Goal: Information Seeking & Learning: Learn about a topic

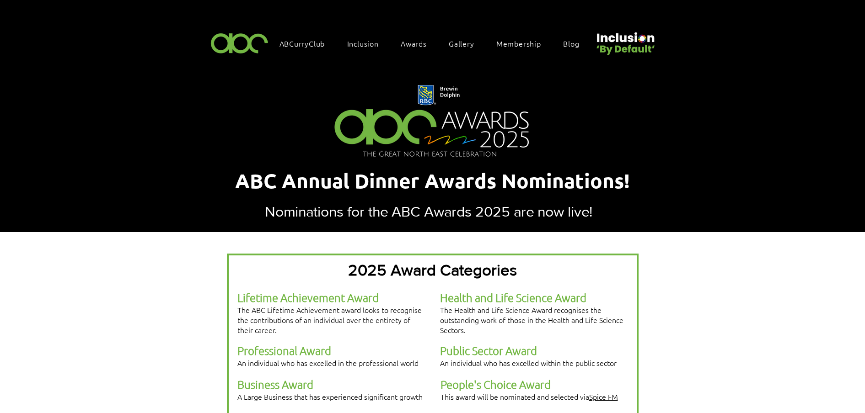
scroll to position [171, 0]
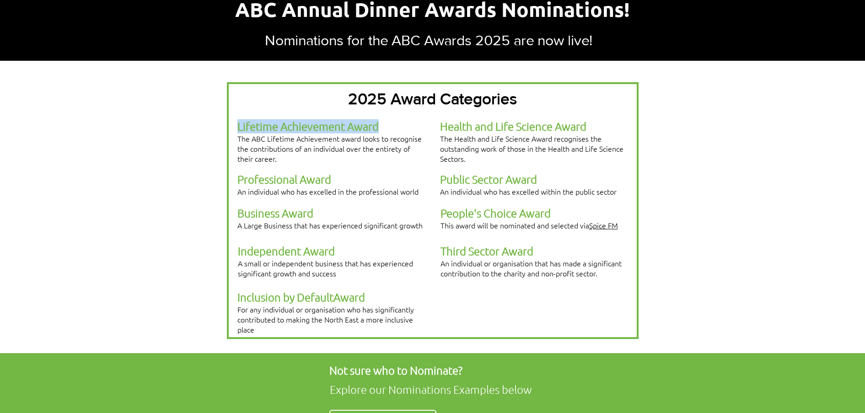
drag, startPoint x: 239, startPoint y: 116, endPoint x: 377, endPoint y: 125, distance: 138.4
click at [377, 125] on span "Lifetime Achievement Award" at bounding box center [307, 126] width 141 height 14
click at [307, 135] on span "The ABC Lifetime Achievement award looks to recognise the contributions of an i…" at bounding box center [329, 149] width 184 height 30
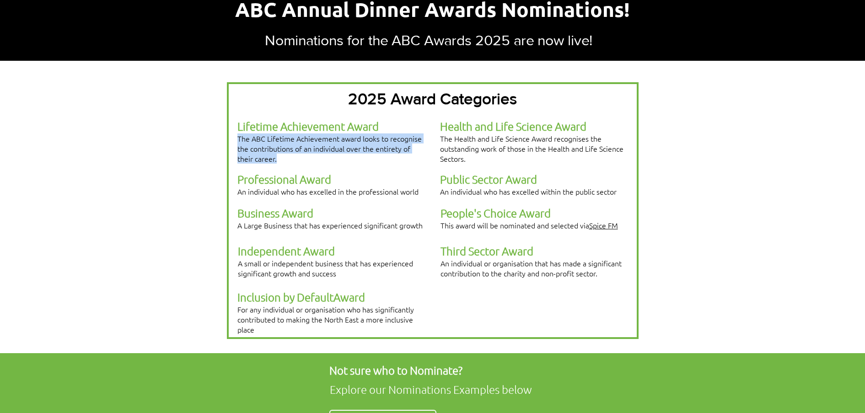
drag, startPoint x: 295, startPoint y: 146, endPoint x: 237, endPoint y: 131, distance: 59.6
click at [237, 131] on p "Lifetime Achievement Award The ABC Lifetime Achievement award looks to recognis…" at bounding box center [330, 141] width 187 height 44
copy span "The ABC Lifetime Achievement award looks to recognise the contributions of an i…"
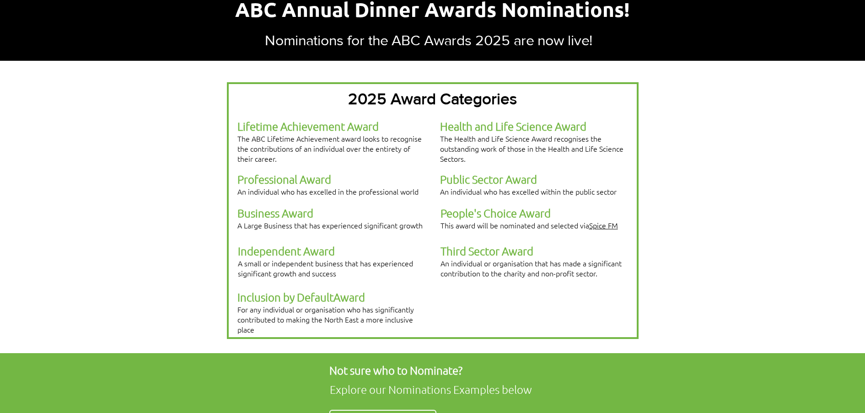
click at [342, 172] on p "Professional Award An individual who has excelled in the professional world" at bounding box center [330, 184] width 187 height 24
drag, startPoint x: 337, startPoint y: 165, endPoint x: 240, endPoint y: 166, distance: 97.4
click at [240, 172] on p "Professional Award An individual who has excelled in the professional world" at bounding box center [330, 184] width 187 height 24
copy span "Professional Award"
drag, startPoint x: 239, startPoint y: 178, endPoint x: 418, endPoint y: 180, distance: 179.7
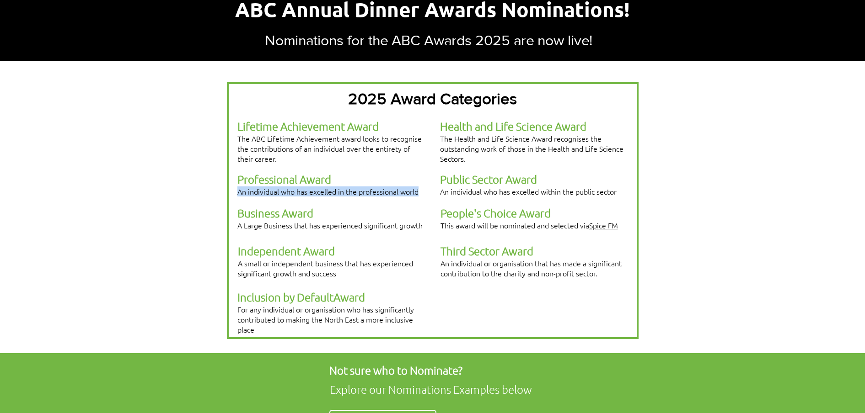
click at [418, 180] on p "Professional Award An individual who has excelled in the professional world" at bounding box center [330, 184] width 187 height 24
copy span "An individual who has excelled in the professional world"
click at [236, 162] on div at bounding box center [433, 210] width 412 height 257
drag, startPoint x: 237, startPoint y: 163, endPoint x: 341, endPoint y: 166, distance: 103.4
click at [341, 172] on p "Professional Award An individual who has excelled in the professional world" at bounding box center [330, 184] width 187 height 24
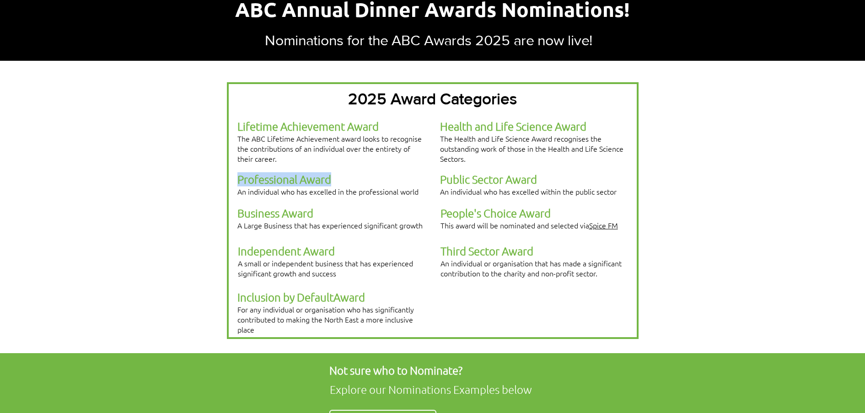
copy span "Professional Award"
drag, startPoint x: 238, startPoint y: 178, endPoint x: 416, endPoint y: 179, distance: 177.9
click at [416, 187] on span "An individual who has excelled in the professional world" at bounding box center [327, 192] width 181 height 10
drag, startPoint x: 416, startPoint y: 179, endPoint x: 423, endPoint y: 177, distance: 7.7
click at [423, 177] on p "Professional Award An individual who has excelled in the professional world" at bounding box center [330, 184] width 187 height 24
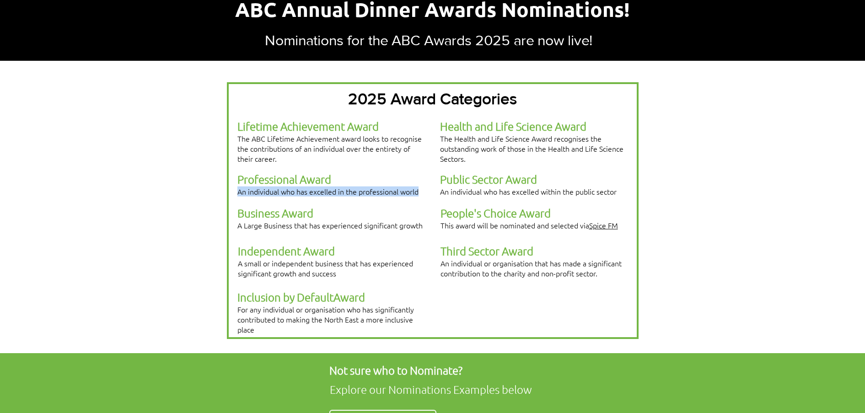
drag, startPoint x: 418, startPoint y: 178, endPoint x: 239, endPoint y: 179, distance: 178.8
click at [239, 187] on span "An individual who has excelled in the professional world" at bounding box center [327, 192] width 181 height 10
copy span "An individual who has excelled in the professional world"
click at [317, 206] on p "Business Award" at bounding box center [330, 213] width 187 height 14
drag, startPoint x: 317, startPoint y: 198, endPoint x: 240, endPoint y: 199, distance: 77.3
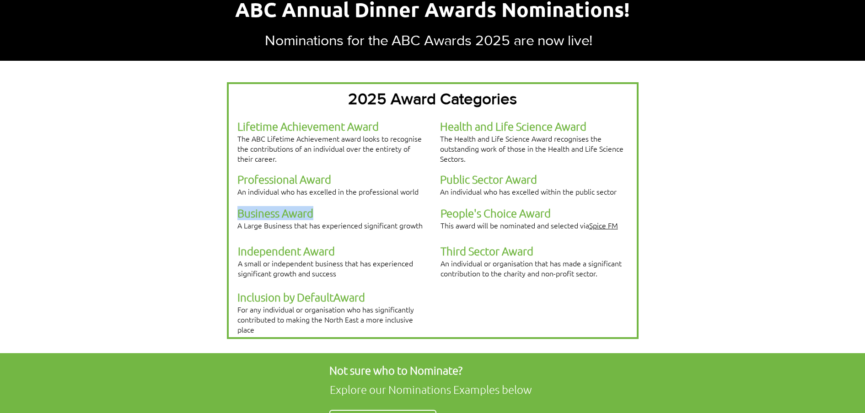
click at [240, 206] on p "Business Award" at bounding box center [330, 213] width 187 height 14
copy div "Business Award"
click at [413, 212] on div at bounding box center [433, 210] width 412 height 257
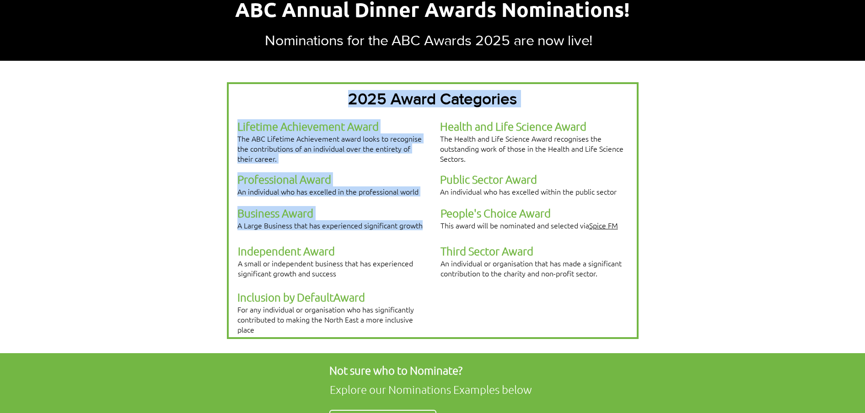
drag, startPoint x: 422, startPoint y: 207, endPoint x: 235, endPoint y: 206, distance: 186.6
click at [235, 206] on div "2025 Award Categories Lifetime Achievement Award The ABC Lifetime Achievement a…" at bounding box center [433, 210] width 412 height 257
click at [235, 206] on div at bounding box center [433, 210] width 412 height 257
click at [238, 220] on span "A Large Business that has experienced significant growth" at bounding box center [329, 225] width 185 height 10
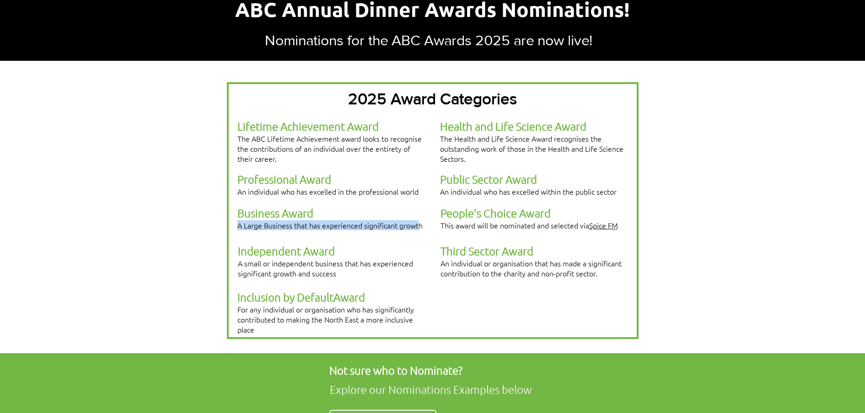
drag, startPoint x: 238, startPoint y: 206, endPoint x: 419, endPoint y: 209, distance: 181.1
click at [419, 220] on span "A Large Business that has experienced significant growth" at bounding box center [329, 225] width 185 height 10
click at [423, 220] on p "A Large Business that has experienced significant growth" at bounding box center [330, 225] width 187 height 10
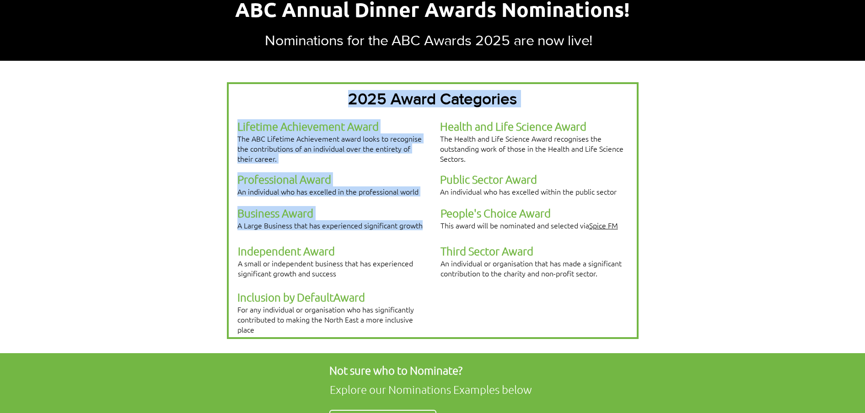
drag, startPoint x: 421, startPoint y: 208, endPoint x: 318, endPoint y: 213, distance: 103.0
click at [319, 213] on div "2025 Award Categories Lifetime Achievement Award The ABC Lifetime Achievement a…" at bounding box center [433, 210] width 412 height 257
drag, startPoint x: 318, startPoint y: 213, endPoint x: 307, endPoint y: 206, distance: 12.7
click at [307, 220] on span "A Large Business that has experienced significant growth" at bounding box center [329, 225] width 185 height 10
click at [258, 214] on div at bounding box center [433, 210] width 412 height 257
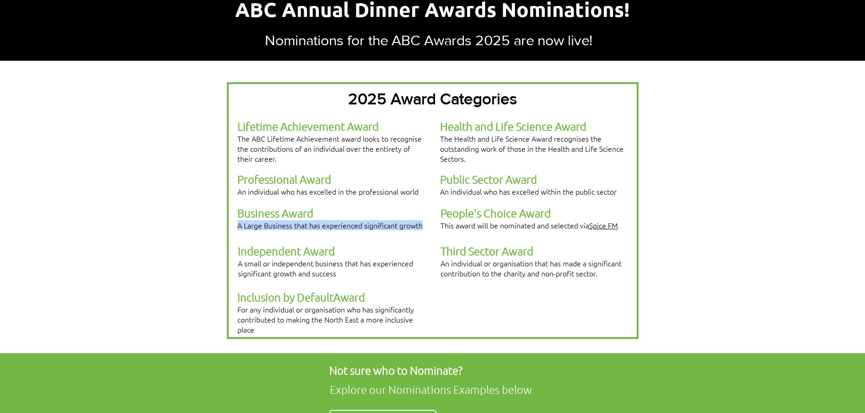
drag, startPoint x: 238, startPoint y: 207, endPoint x: 422, endPoint y: 209, distance: 183.8
click at [422, 220] on p "A Large Business that has experienced significant growth" at bounding box center [330, 225] width 187 height 10
copy span "A Large Business that has experienced significant growth"
drag, startPoint x: 339, startPoint y: 230, endPoint x: 238, endPoint y: 232, distance: 101.1
click at [238, 244] on p "Independent Award A small or independent business that has experienced signific…" at bounding box center [331, 261] width 187 height 34
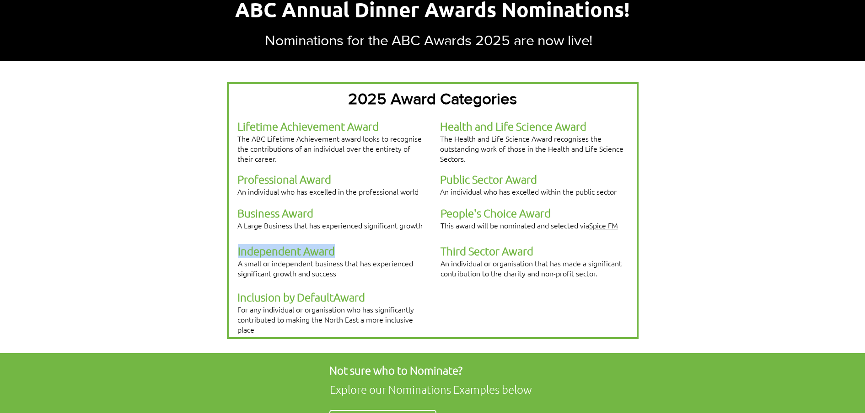
copy span "Independent Award"
drag, startPoint x: 337, startPoint y: 248, endPoint x: 237, endPoint y: 240, distance: 99.6
click at [238, 244] on p "Independent Award A small or independent business that has experienced signific…" at bounding box center [331, 261] width 187 height 34
copy span "A small or independent business that has experienced significant growth and suc…"
drag, startPoint x: 375, startPoint y: 274, endPoint x: 238, endPoint y: 273, distance: 137.2
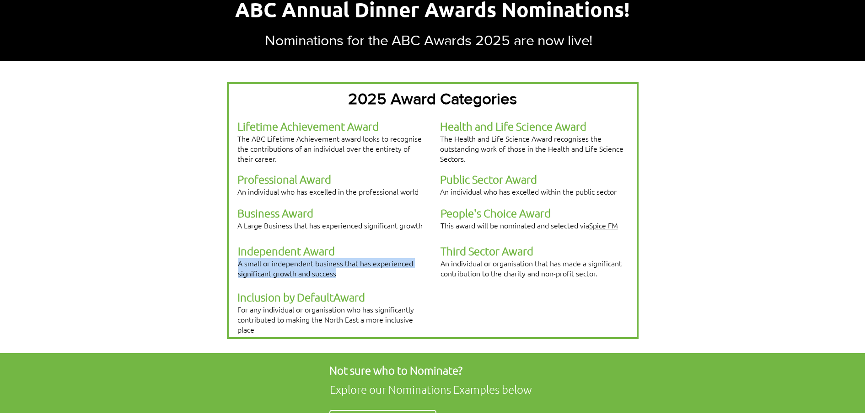
click at [238, 290] on p "Inclusion by D efault Award" at bounding box center [330, 297] width 187 height 14
copy span "Inclusion by D efault Award"
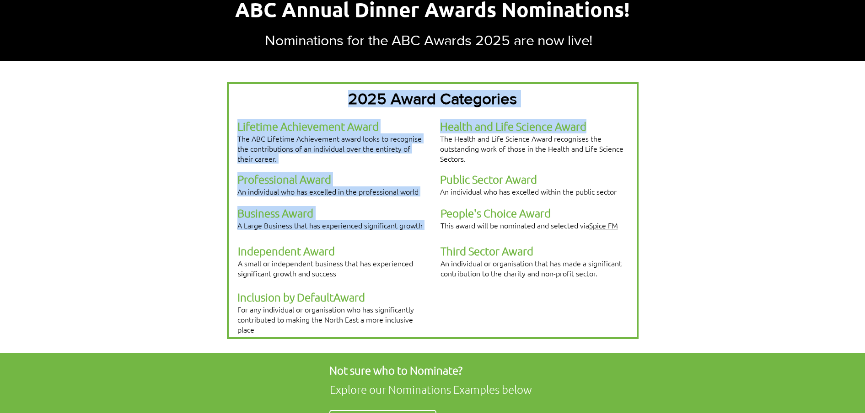
drag, startPoint x: 590, startPoint y: 119, endPoint x: 441, endPoint y: 114, distance: 149.2
click at [441, 119] on p "Health and Life Science Award The Health and Life Science Award recognises the …" at bounding box center [533, 141] width 187 height 44
click at [441, 114] on div "2025 Award Categories Lifetime Achievement Award The ABC Lifetime Achievement a…" at bounding box center [433, 210] width 412 height 257
click at [440, 119] on span "Health and Life Science Award" at bounding box center [513, 126] width 146 height 14
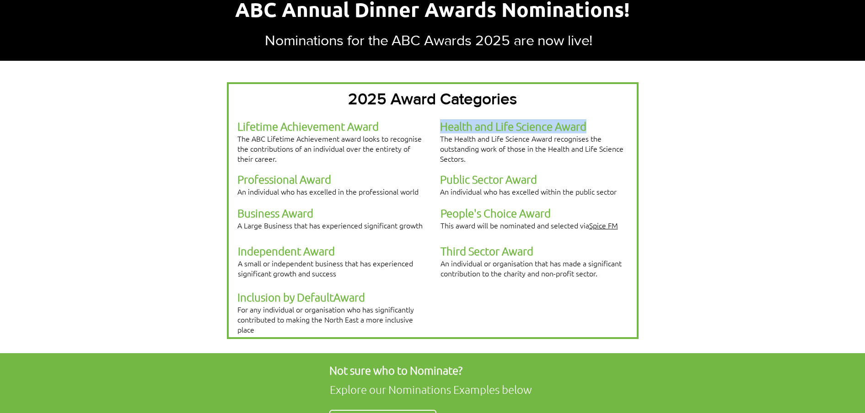
drag, startPoint x: 441, startPoint y: 118, endPoint x: 590, endPoint y: 122, distance: 149.1
click at [590, 122] on p "Health and Life Science Award The Health and Life Science Award recognises the …" at bounding box center [533, 141] width 187 height 44
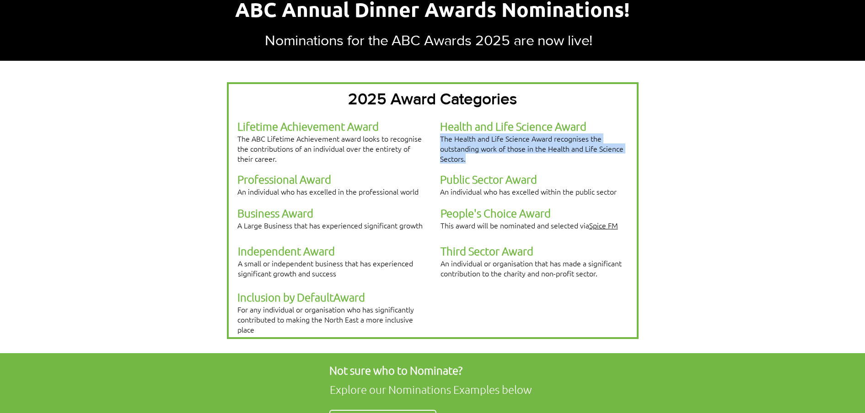
drag, startPoint x: 478, startPoint y: 148, endPoint x: 439, endPoint y: 131, distance: 42.0
click at [440, 131] on p "Health and Life Science Award The Health and Life Science Award recognises the …" at bounding box center [533, 141] width 187 height 44
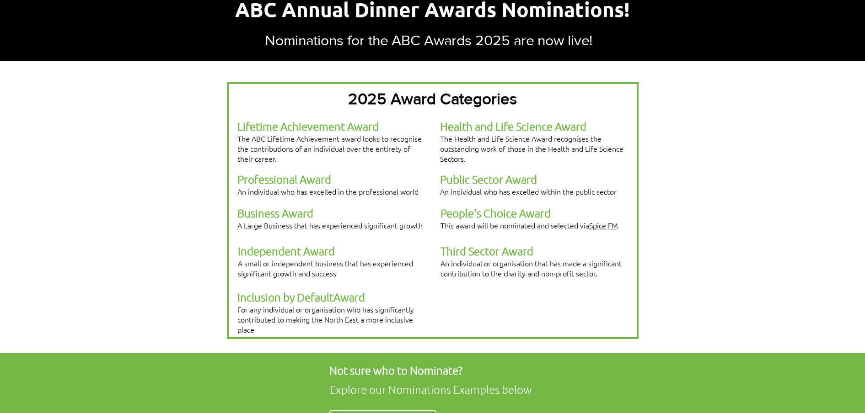
click at [460, 172] on span "Public Sector Award" at bounding box center [488, 179] width 97 height 14
drag, startPoint x: 440, startPoint y: 167, endPoint x: 536, endPoint y: 171, distance: 96.6
click at [536, 172] on span "Public Sector Award" at bounding box center [488, 179] width 97 height 14
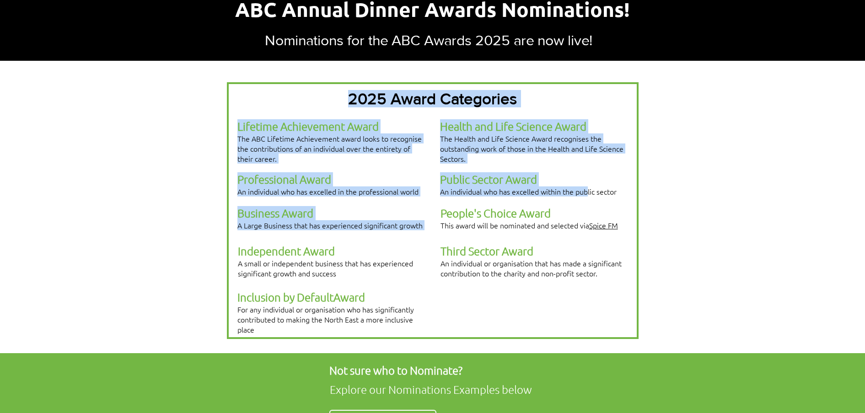
drag, startPoint x: 439, startPoint y: 177, endPoint x: 588, endPoint y: 180, distance: 149.1
click at [588, 180] on div "2025 Award Categories Lifetime Achievement Award The ABC Lifetime Achievement a…" at bounding box center [433, 210] width 412 height 257
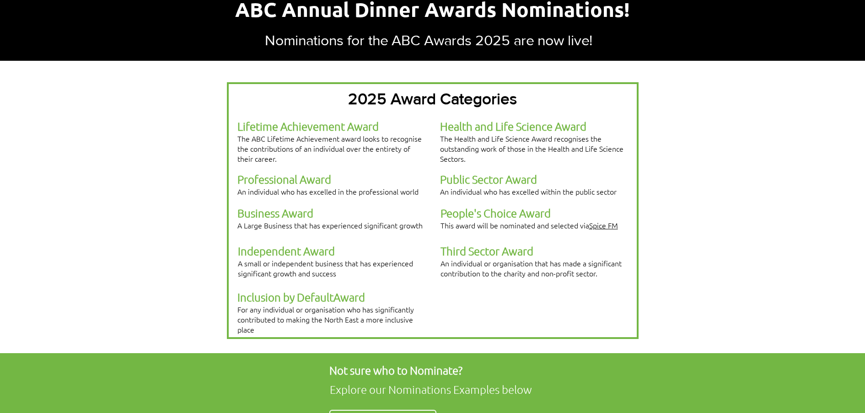
drag, startPoint x: 588, startPoint y: 180, endPoint x: 621, endPoint y: 179, distance: 32.5
click at [621, 179] on p "Public Sector Award An individual who has excelled within the public sector" at bounding box center [533, 184] width 187 height 24
drag, startPoint x: 621, startPoint y: 179, endPoint x: 441, endPoint y: 176, distance: 179.3
click at [441, 176] on p "Public Sector Award An individual who has excelled within the public sector" at bounding box center [533, 184] width 187 height 24
drag, startPoint x: 441, startPoint y: 198, endPoint x: 558, endPoint y: 197, distance: 117.1
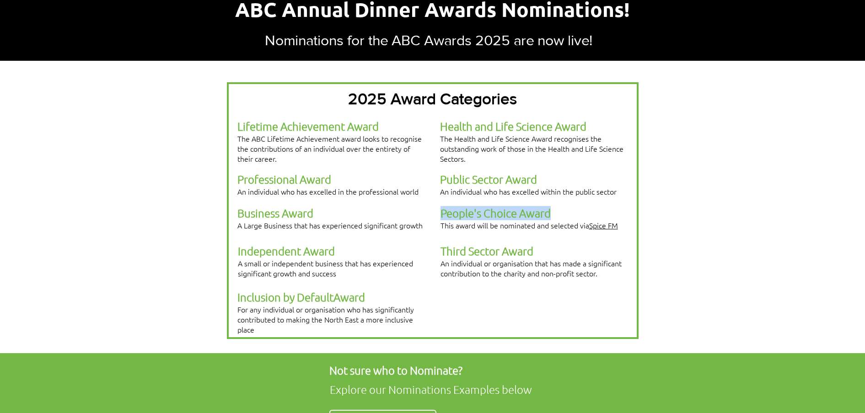
click at [558, 206] on p "People's Choice Award" at bounding box center [533, 213] width 187 height 14
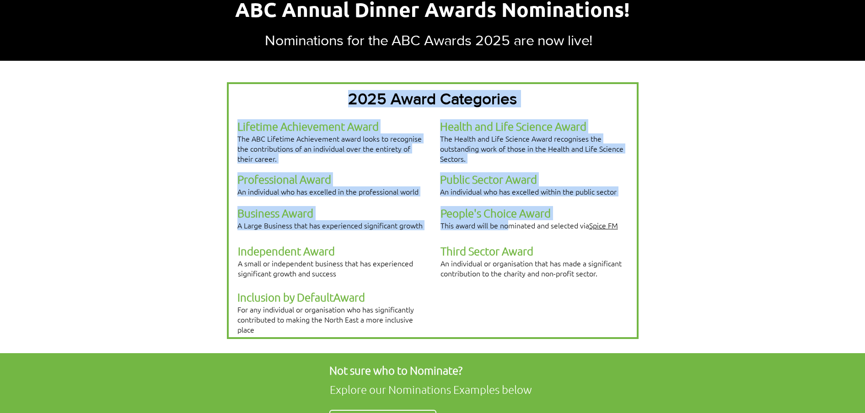
drag, startPoint x: 439, startPoint y: 211, endPoint x: 507, endPoint y: 208, distance: 67.7
click at [507, 208] on div "2025 Award Categories Lifetime Achievement Award The ABC Lifetime Achievement a…" at bounding box center [433, 210] width 412 height 257
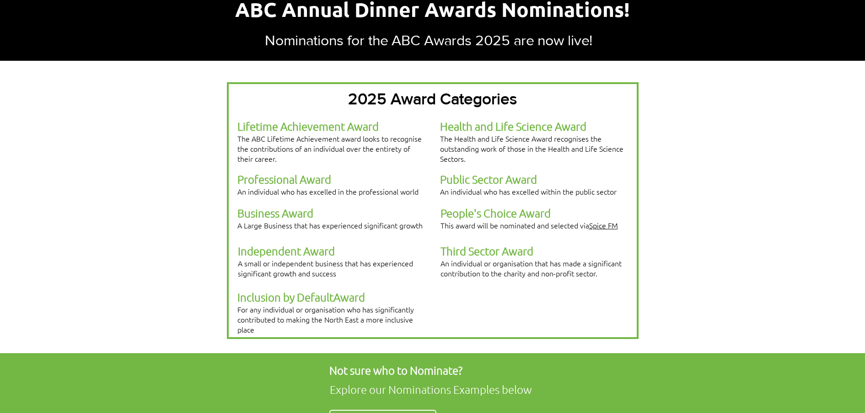
drag, startPoint x: 507, startPoint y: 208, endPoint x: 559, endPoint y: 210, distance: 52.6
click at [559, 220] on span "This award will be nominated and selected via Spice FM" at bounding box center [528, 225] width 177 height 10
drag, startPoint x: 624, startPoint y: 207, endPoint x: 441, endPoint y: 211, distance: 183.0
click at [441, 220] on p "This award will be nominated and selected via Spice FM" at bounding box center [533, 225] width 187 height 10
drag, startPoint x: 442, startPoint y: 232, endPoint x: 539, endPoint y: 228, distance: 97.5
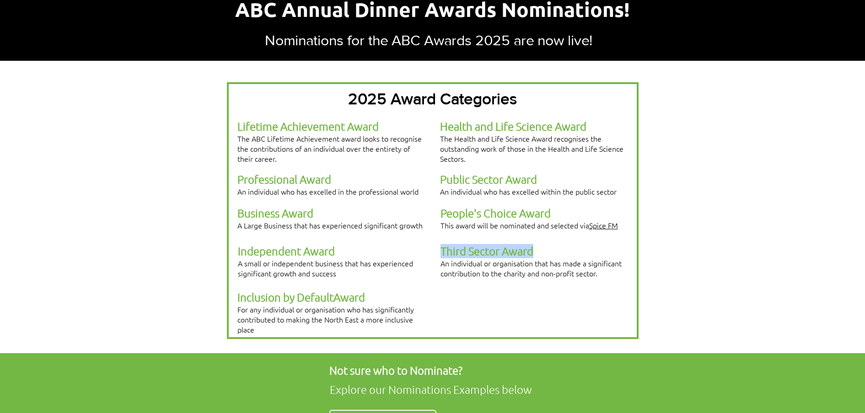
click at [539, 244] on p "Third Sector Award" at bounding box center [533, 251] width 187 height 14
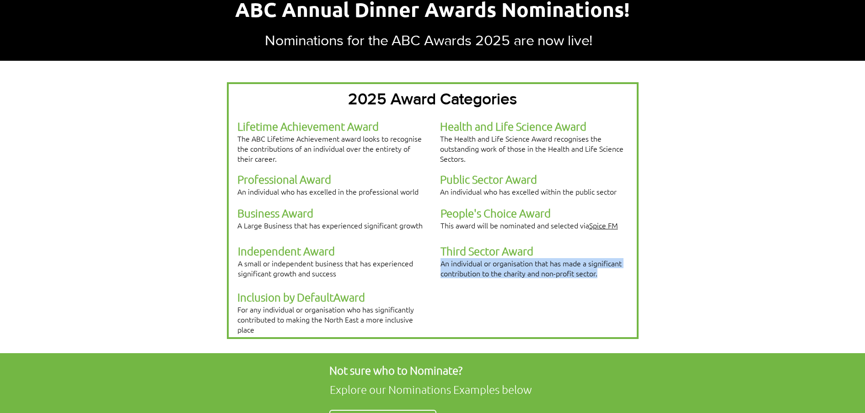
drag, startPoint x: 442, startPoint y: 246, endPoint x: 603, endPoint y: 252, distance: 160.6
click at [603, 258] on p "An individual or organisation that has made a significant contribution to the c…" at bounding box center [533, 268] width 187 height 20
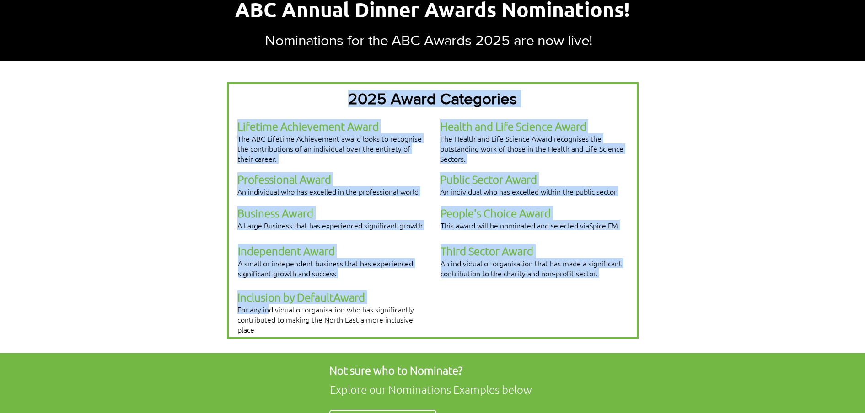
drag, startPoint x: 233, startPoint y: 284, endPoint x: 267, endPoint y: 288, distance: 33.6
click at [267, 288] on div "2025 Award Categories Lifetime Achievement Award The ABC Lifetime Achievement a…" at bounding box center [433, 210] width 412 height 257
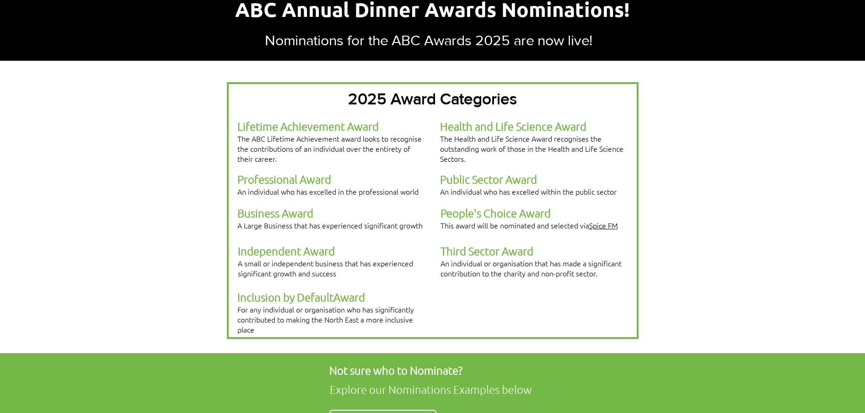
drag, startPoint x: 267, startPoint y: 288, endPoint x: 261, endPoint y: 293, distance: 8.1
click at [262, 305] on span "For any individual or organisation who has significantly contributed to making …" at bounding box center [325, 320] width 177 height 30
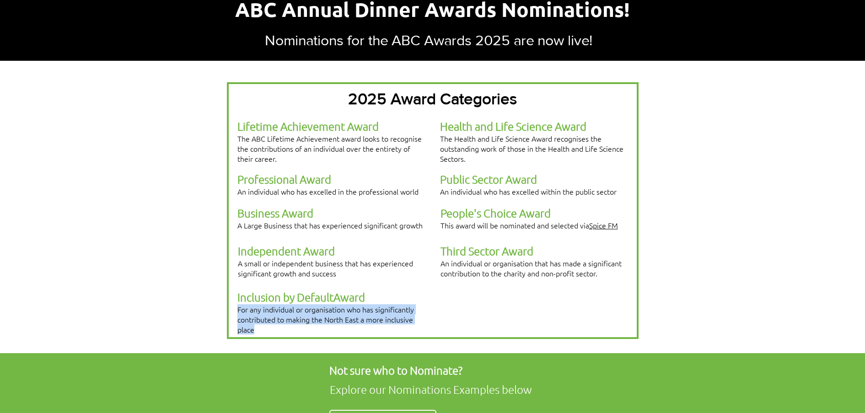
drag, startPoint x: 255, startPoint y: 303, endPoint x: 238, endPoint y: 287, distance: 23.0
click at [238, 305] on p "For any individual or organisation who has significantly contributed to making …" at bounding box center [330, 320] width 187 height 30
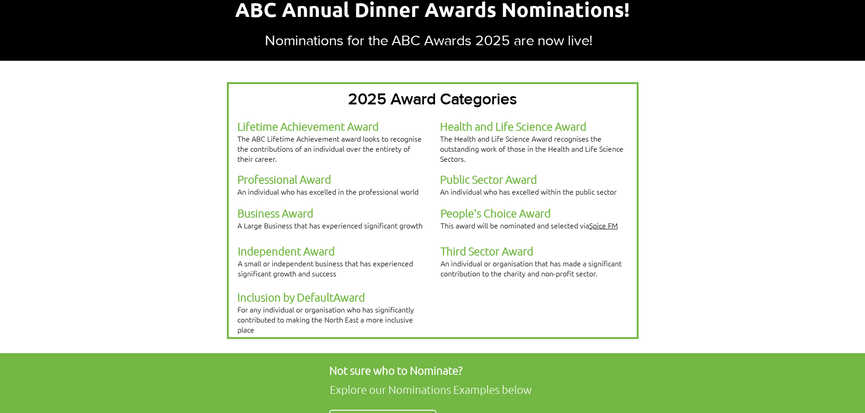
click at [201, 115] on div at bounding box center [432, 207] width 865 height 293
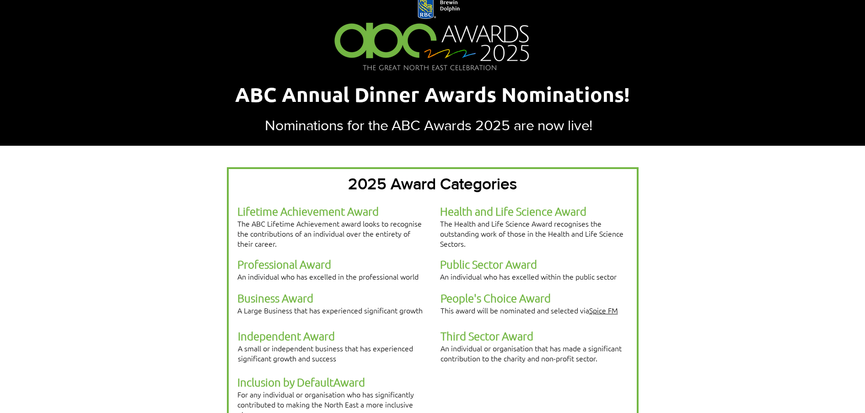
scroll to position [114, 0]
